Goal: Transaction & Acquisition: Purchase product/service

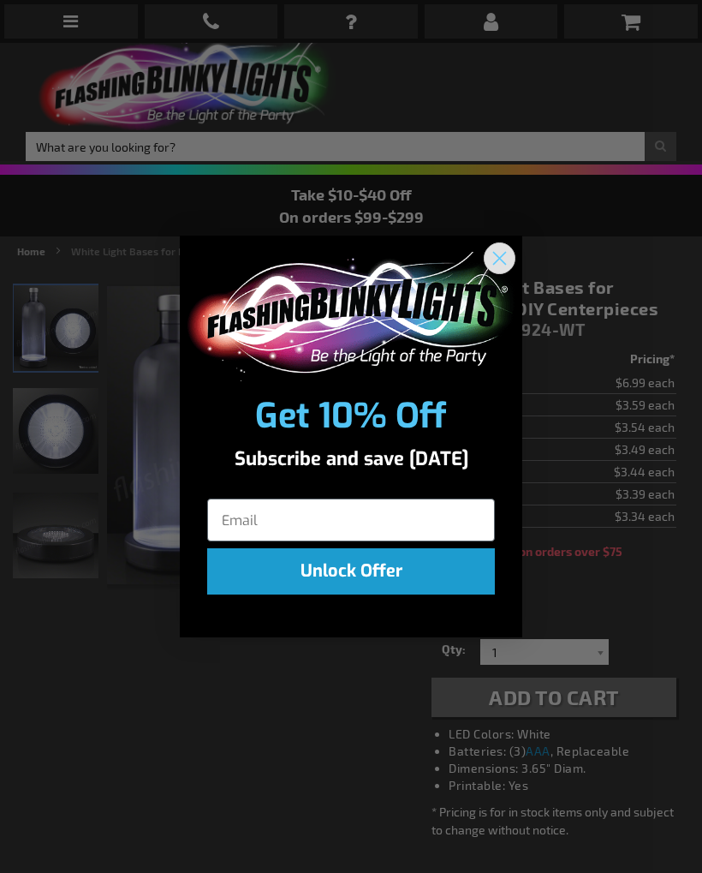
click at [504, 262] on icon "Close dialog" at bounding box center [500, 259] width 12 height 12
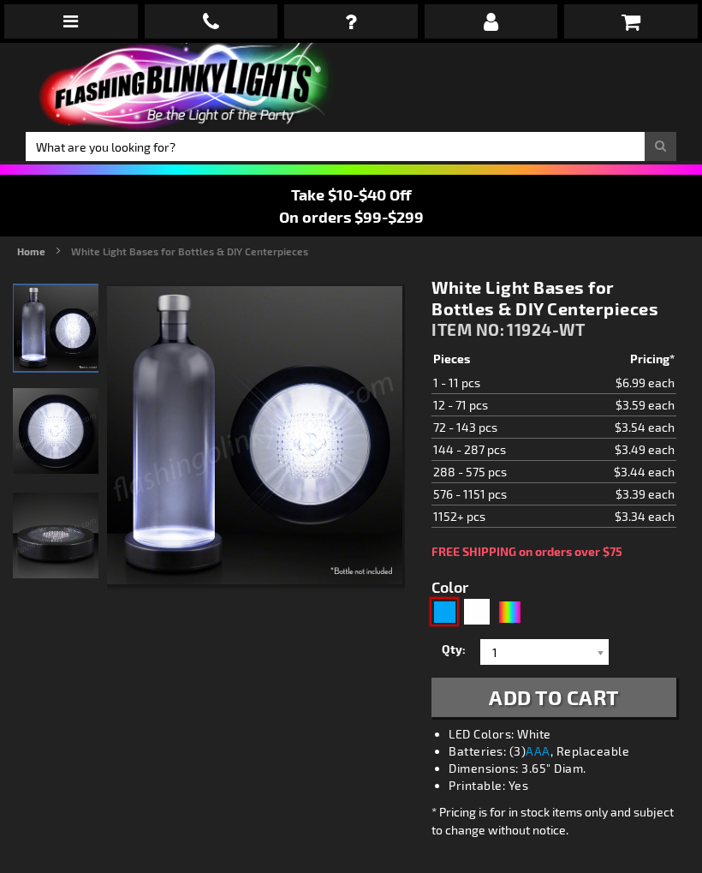
click at [433, 623] on div "Blue" at bounding box center [445, 612] width 26 height 26
type input "5629"
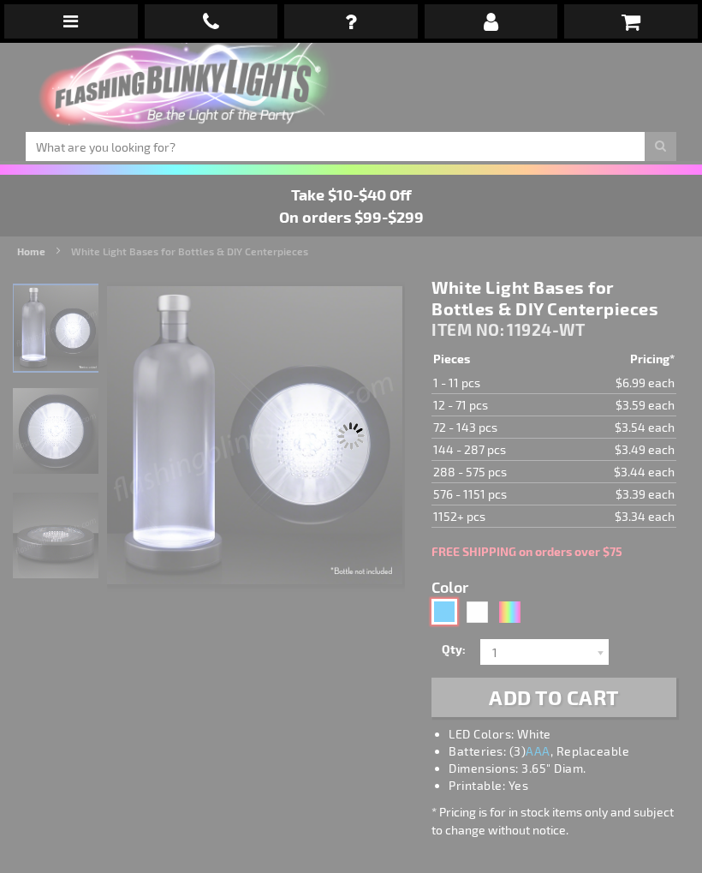
type input "11924-BL"
type input "Customize - Blue LED Base for Vase Lights &amp; Bottle Lighting - ITEM NO: 1192…"
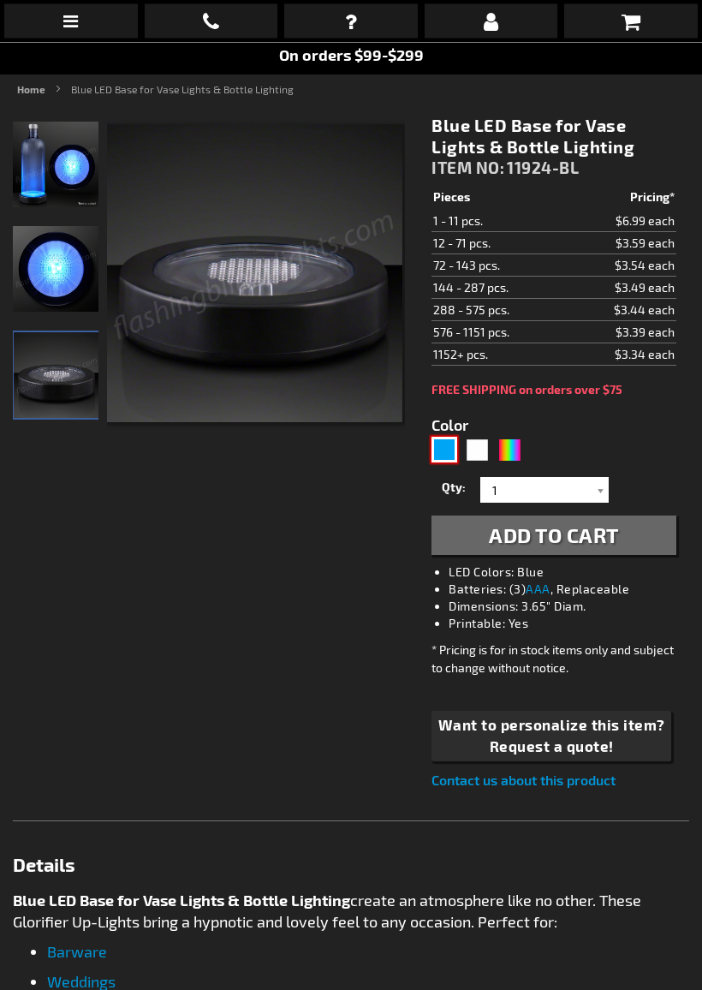
scroll to position [164, 0]
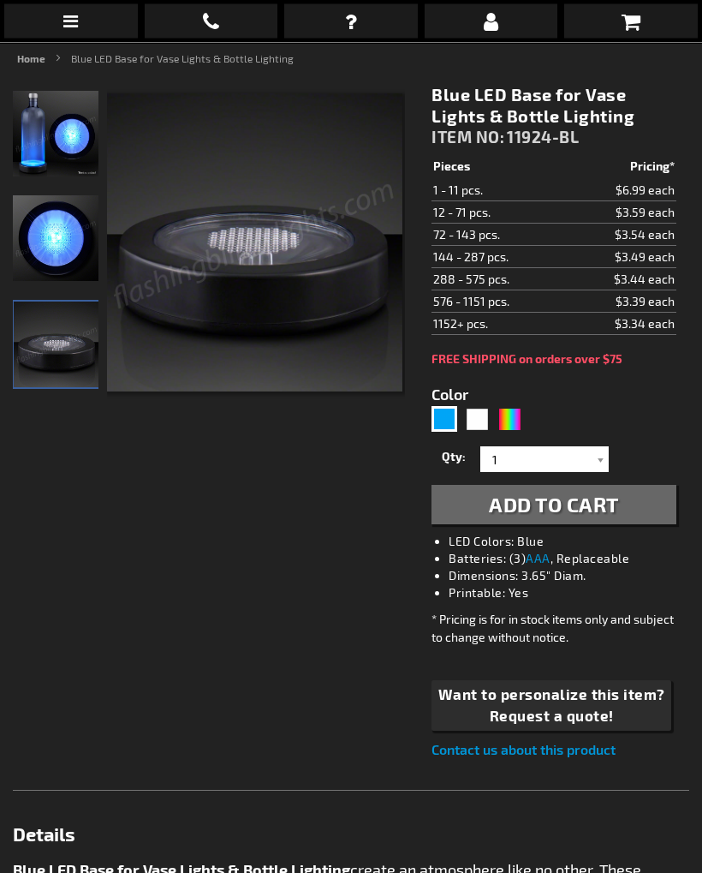
click at [459, 524] on button "Add to Cart" at bounding box center [554, 505] width 245 height 39
